Goal: Task Accomplishment & Management: Use online tool/utility

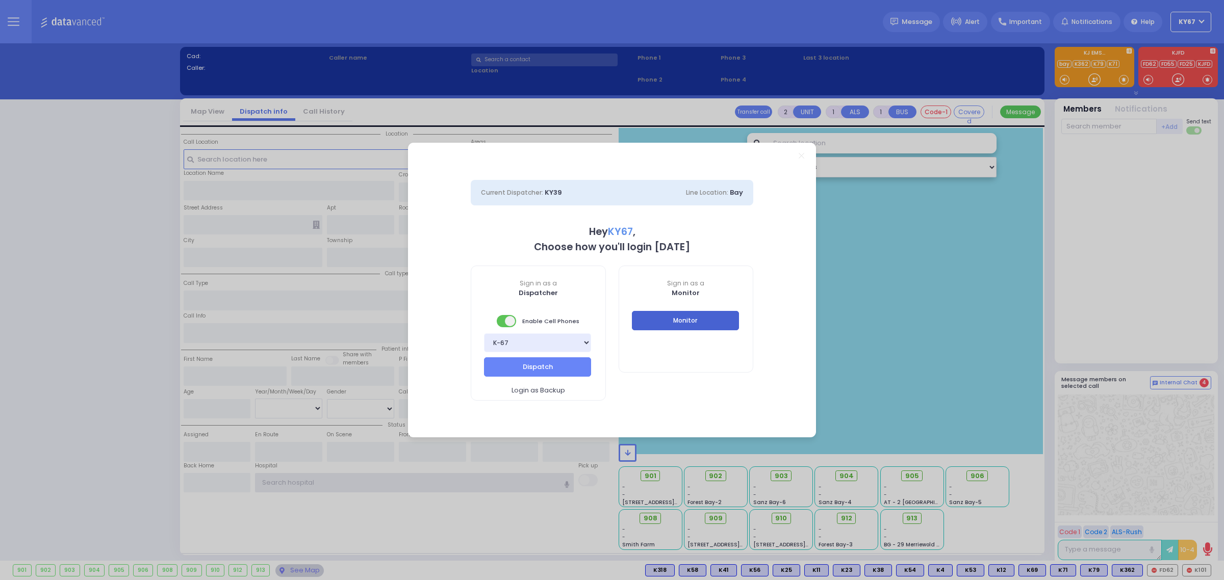
type input "Ky67"
click at [719, 320] on button "Monitor" at bounding box center [685, 320] width 107 height 19
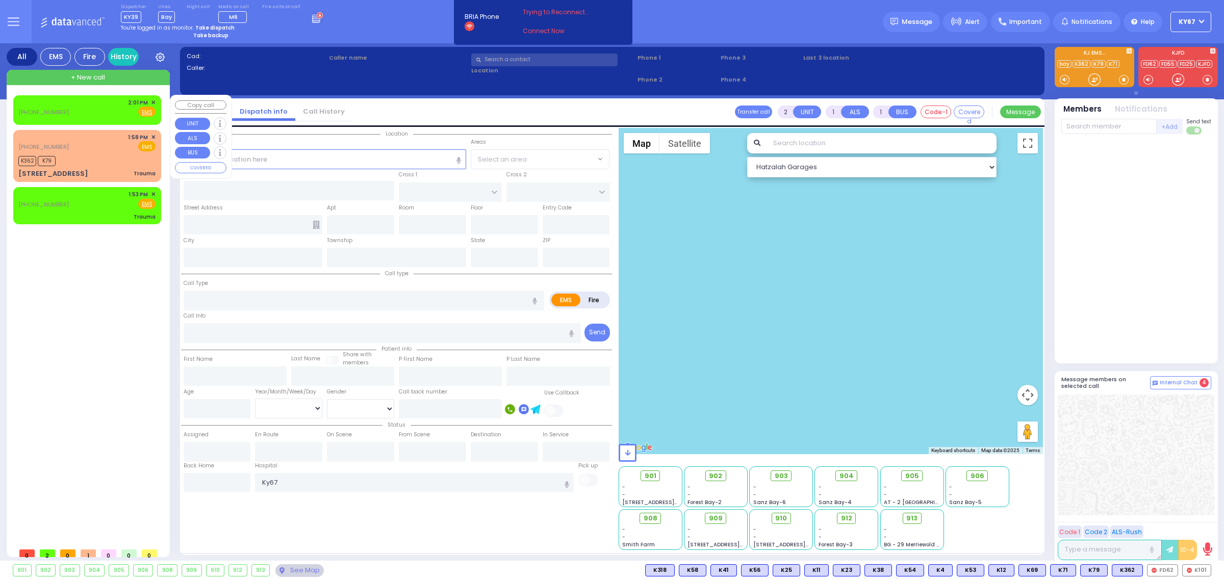
click at [90, 114] on div "[PHONE_NUMBER] 2:01 PM ✕ Fire EMS" at bounding box center [86, 107] width 137 height 19
select select
radio input "true"
select select
type input "14:01"
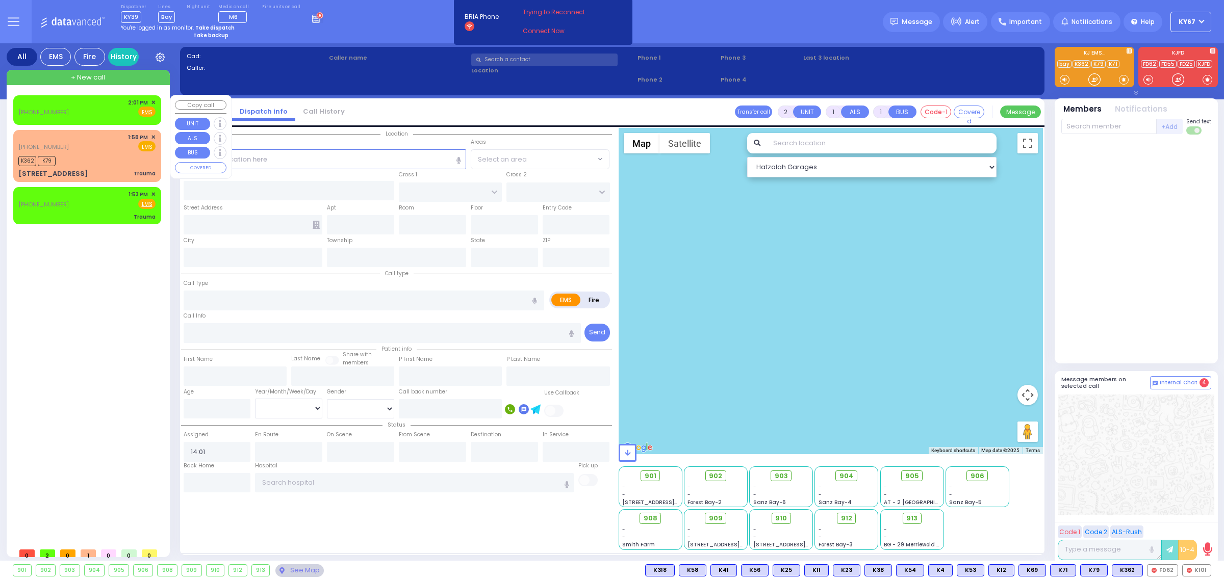
select select "Hatzalah Garages"
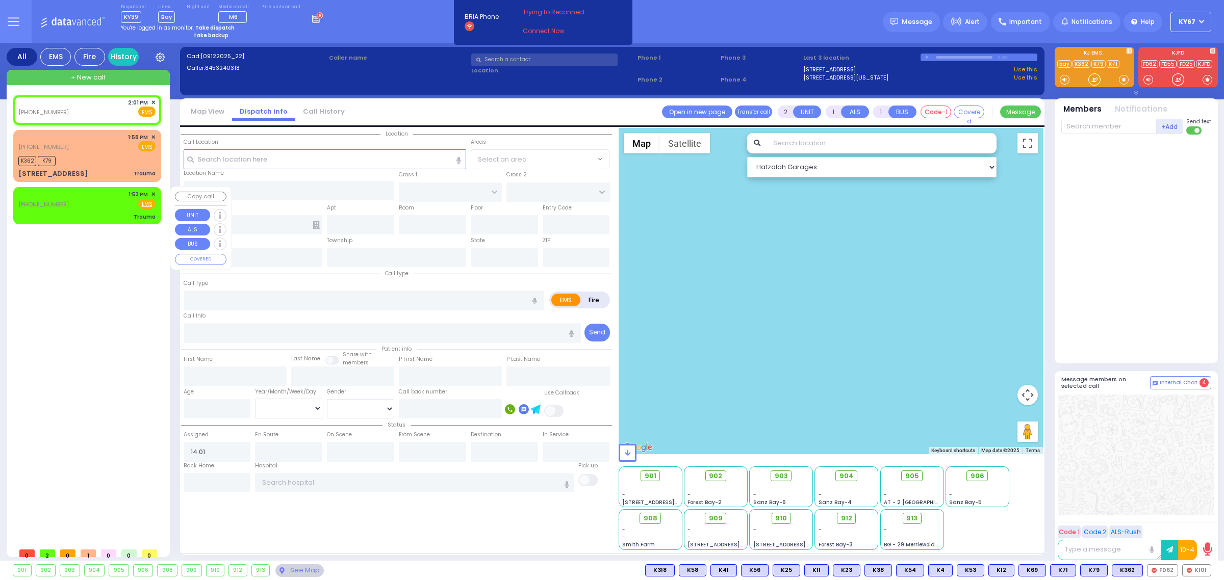
click at [90, 211] on div "[PHONE_NUMBER] 1:53 PM ✕ Fire EMS" at bounding box center [87, 206] width 144 height 34
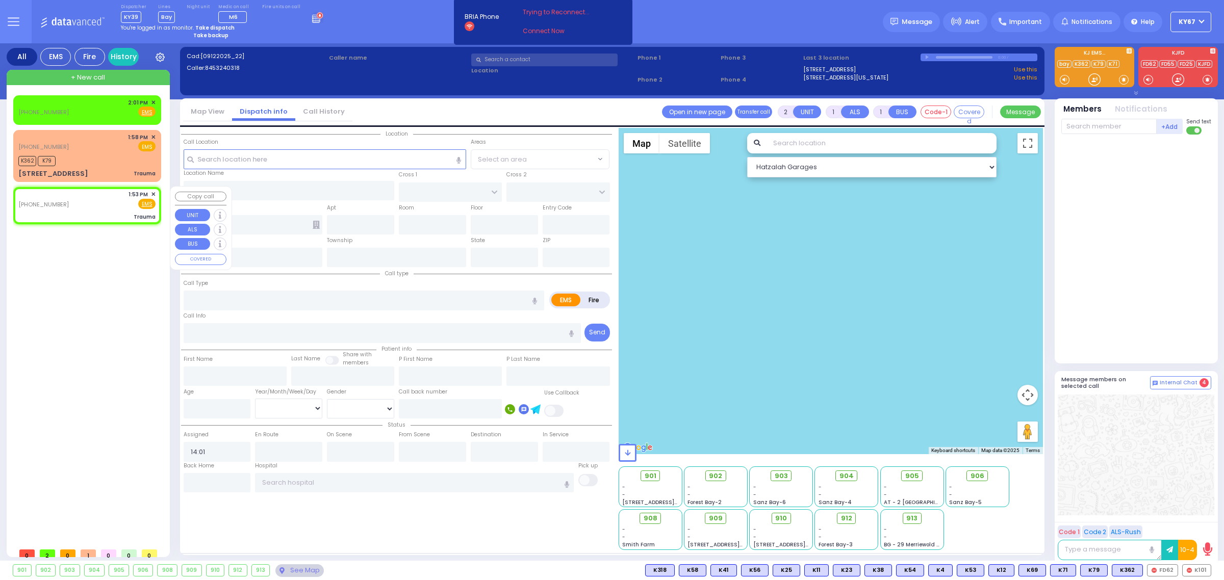
type input "0"
select select
type input "Trauma"
radio input "true"
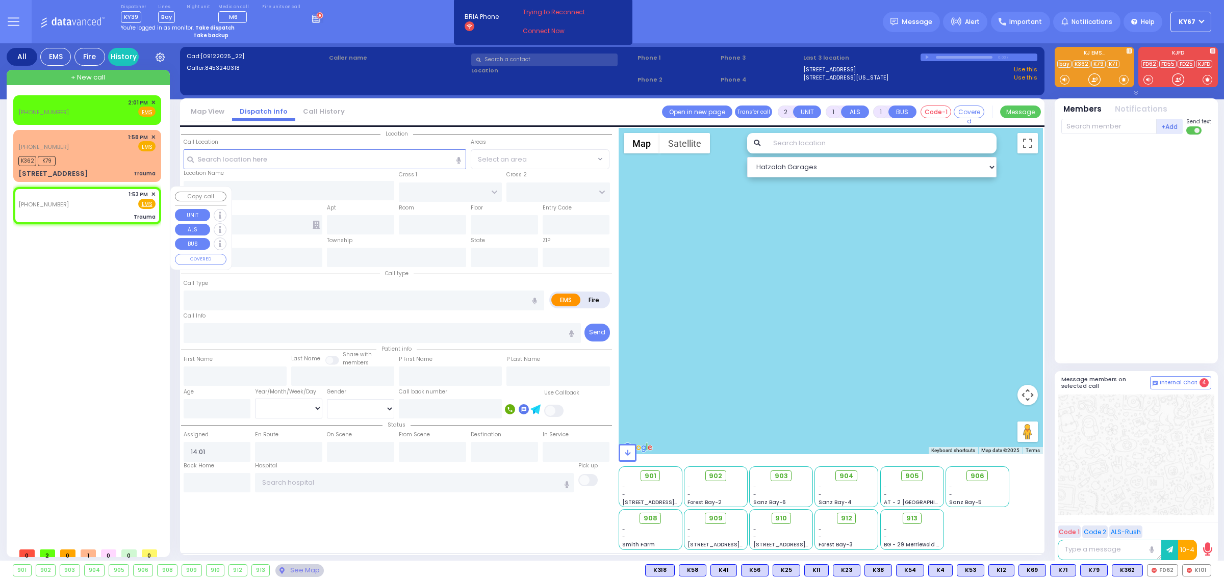
select select
type input "13:53"
select select "Hatzalah Garages"
click at [926, 57] on div at bounding box center [928, 57] width 6 height 5
